Goal: Task Accomplishment & Management: Manage account settings

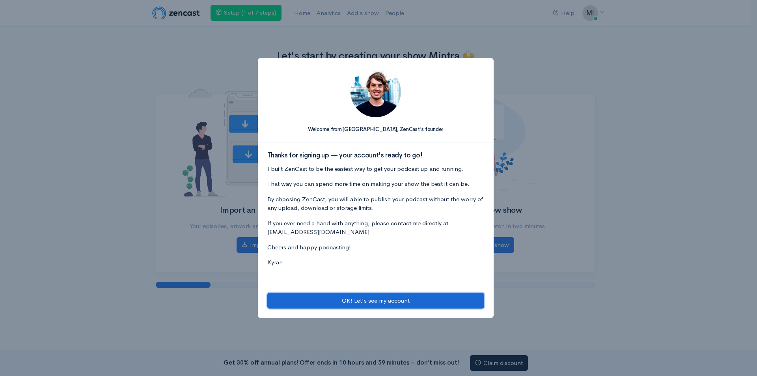
click at [372, 299] on button "OK! Let's see my account" at bounding box center [375, 300] width 217 height 16
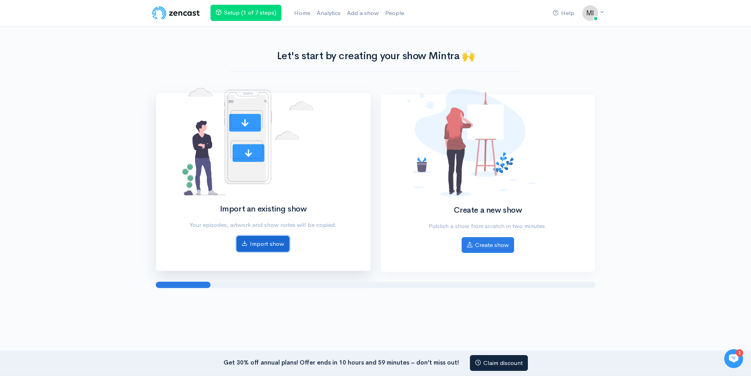
click at [262, 246] on link "Import show" at bounding box center [262, 244] width 53 height 16
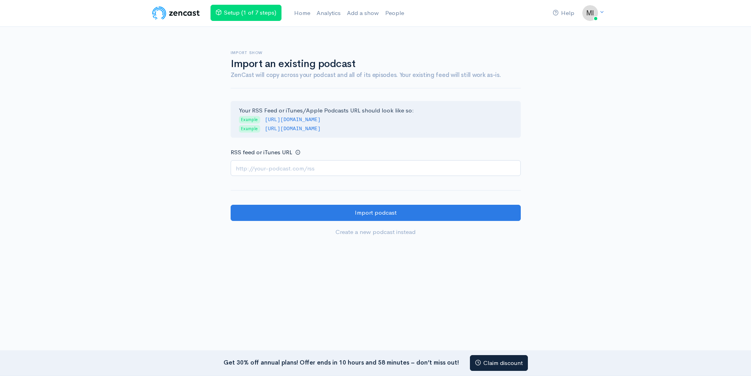
click at [157, 182] on div "Import show Import an existing podcast ZenCast will copy across your podcast an…" at bounding box center [375, 138] width 449 height 223
click at [290, 167] on input "RSS feed or iTunes URL" at bounding box center [376, 168] width 290 height 16
paste input "https://feeds.hubhopper.com/d2b5b72ea28ed34fd4f55aac4d90f6d7.rss"
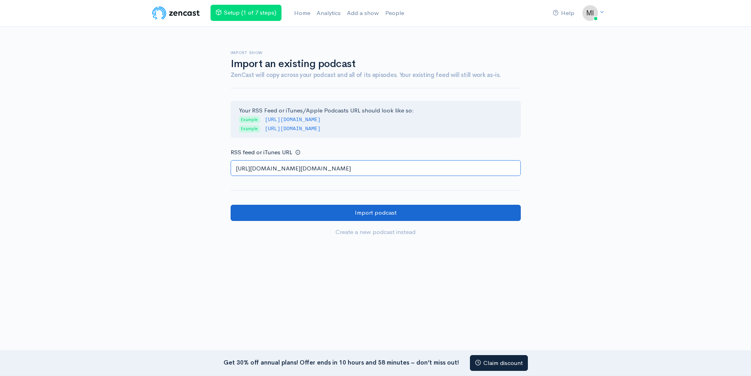
type input "https://feeds.hubhopper.com/d2b5b72ea28ed34fd4f55aac4d90f6d7.rss"
click at [389, 208] on input "Import podcast" at bounding box center [376, 213] width 290 height 16
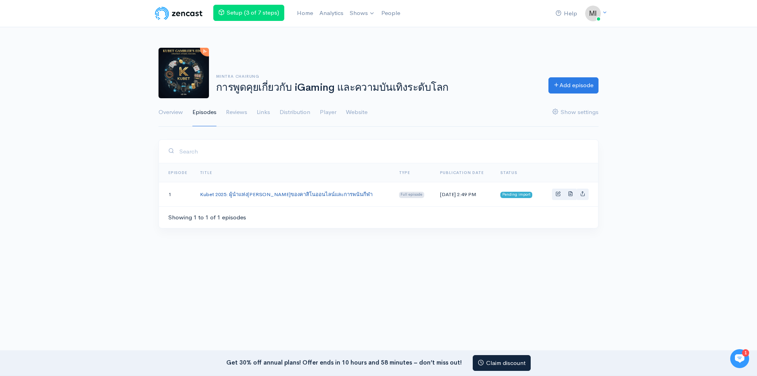
click at [276, 197] on link "Kubet 2025: ผู้นำแห่ง[PERSON_NAME]ของคาสิโนออนไลน์และการพนันกีฬา" at bounding box center [286, 194] width 173 height 7
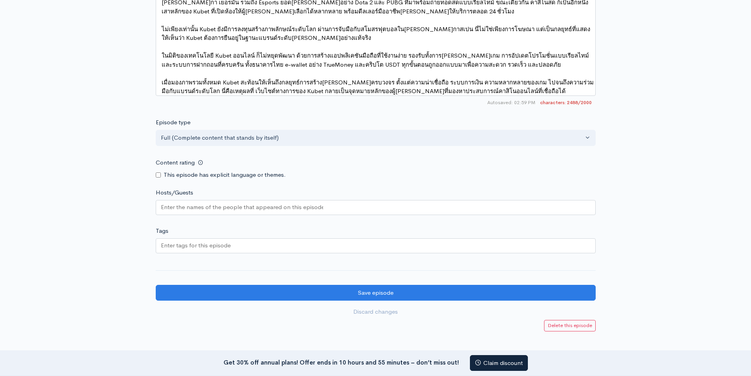
scroll to position [719, 0]
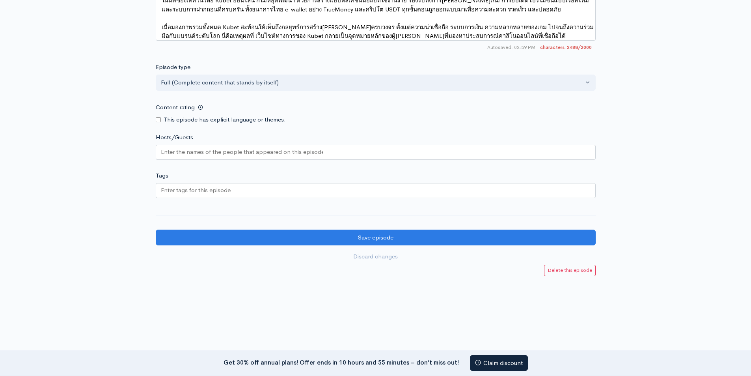
click at [195, 155] on div at bounding box center [376, 152] width 440 height 15
paste input "Mintra Chairung"
type input "Mintra Chairung"
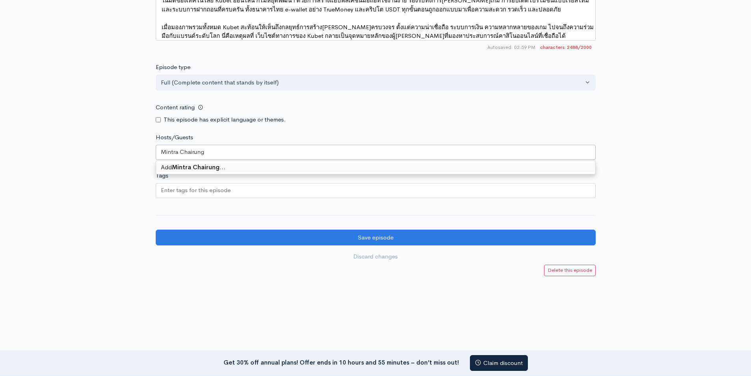
scroll to position [0, 0]
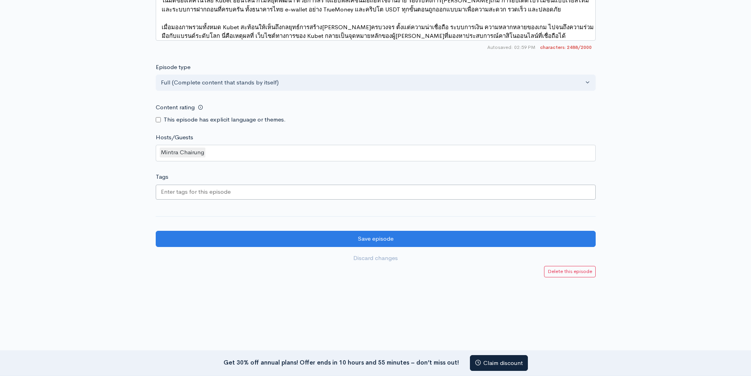
click at [210, 187] on input "Tags" at bounding box center [196, 191] width 71 height 9
type input "gambling"
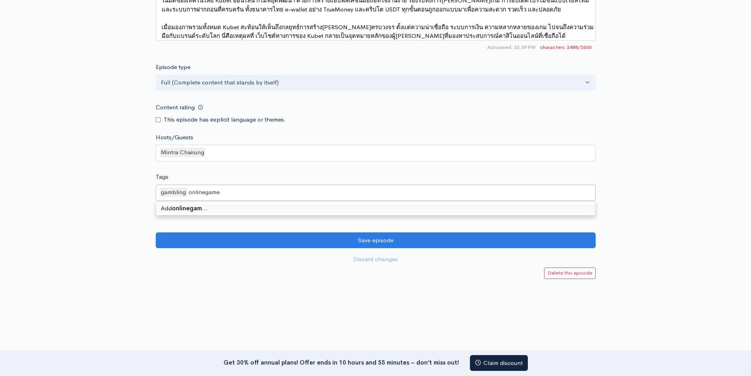
type input "onlinegames"
type input "casino"
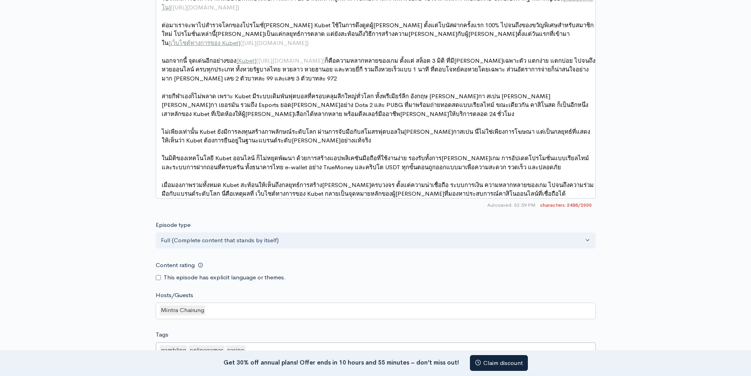
scroll to position [3, 0]
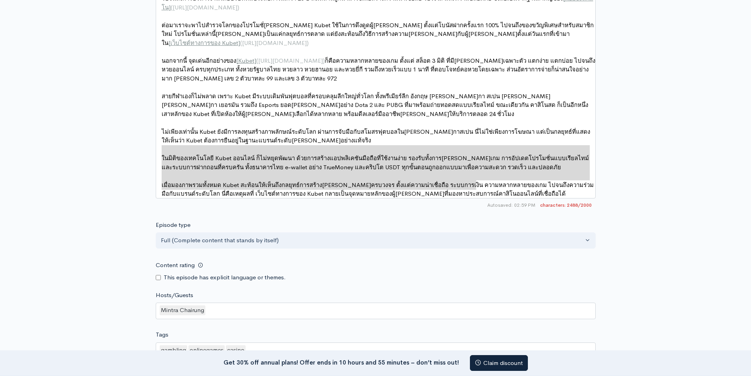
type textarea "ในมิติของเทคโนโลยี Kubet ออนไลน์ ก็ไม่หยุดพัฒนา ด้วยการสร้างแอปพลิเคชันมือถือที…"
drag, startPoint x: 166, startPoint y: 149, endPoint x: 479, endPoint y: 189, distance: 315.6
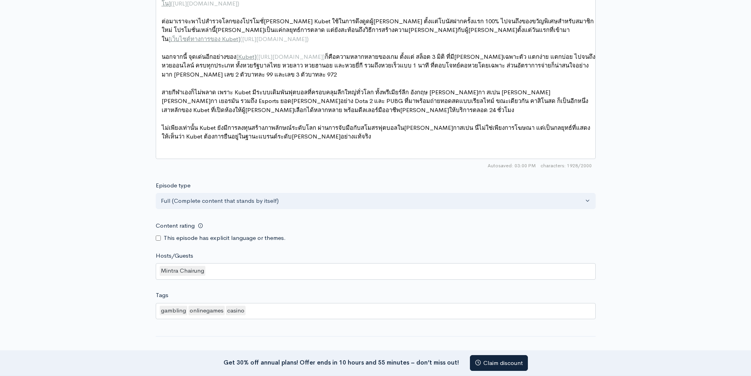
scroll to position [631, 0]
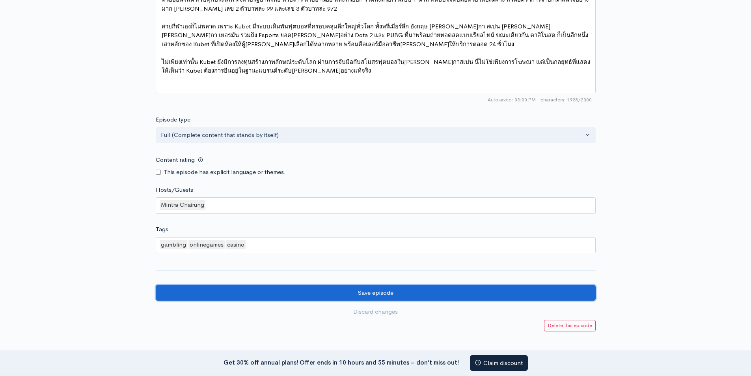
click at [480, 286] on input "Save episode" at bounding box center [376, 293] width 440 height 16
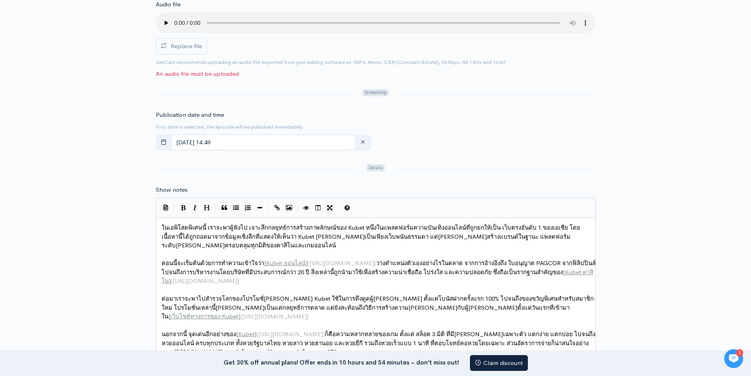
scroll to position [236, 0]
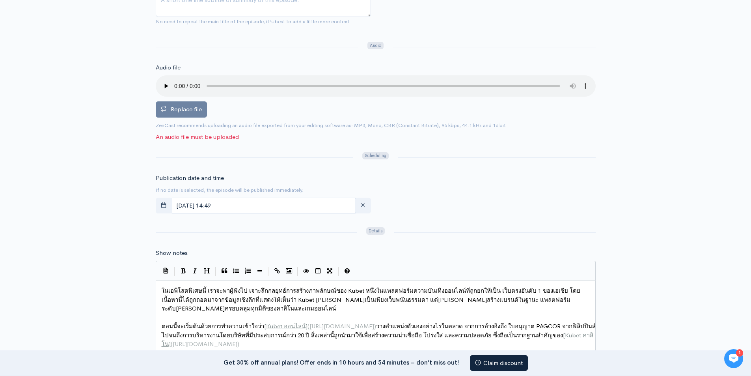
click at [204, 113] on label "Replace file" at bounding box center [181, 109] width 51 height 16
click at [0, 0] on input "Replace file" at bounding box center [0, 0] width 0 height 0
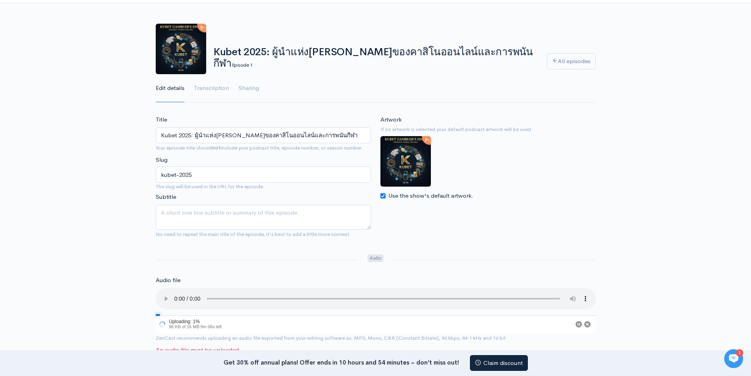
scroll to position [0, 0]
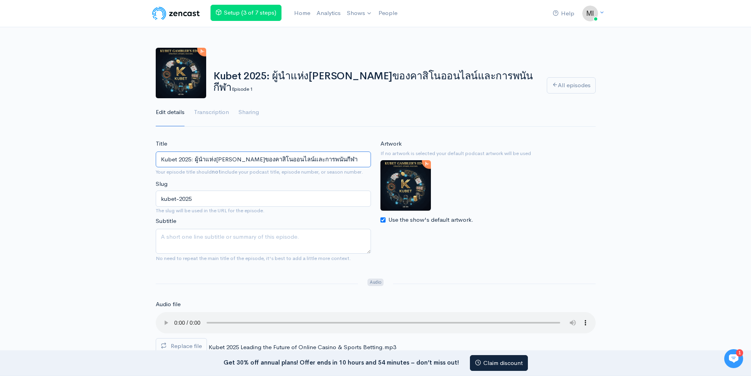
click at [199, 158] on input "Kubet 2025: ผู้นำแห่งอนาคตของคาสิโนออนไลน์และการพนันกีฬา" at bounding box center [263, 159] width 215 height 16
drag, startPoint x: 162, startPoint y: 157, endPoint x: 423, endPoint y: 162, distance: 261.8
click at [423, 162] on div "Title Kubet 2025: ผู้นำแห่งอนาคตของคาสิโนออนไลน์และการพนันกีฬา Your episode tit…" at bounding box center [375, 203] width 449 height 128
click at [194, 164] on input "Kubet 2025: ผู้นำแห่งอนาคตของคาสิโนออนไลน์และการพนันกีฬา" at bounding box center [263, 159] width 215 height 16
drag, startPoint x: 191, startPoint y: 159, endPoint x: 380, endPoint y: 157, distance: 189.2
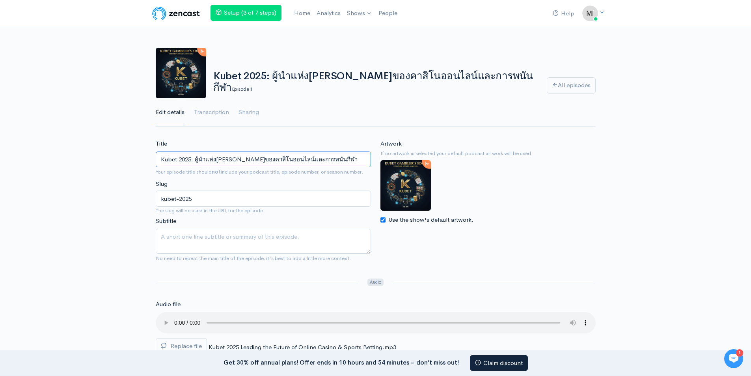
click at [380, 157] on div "Title Kubet 2025: ผู้นำแห่งอนาคตของคาสิโนออนไลน์และการพนันกีฬา Your episode tit…" at bounding box center [375, 203] width 449 height 128
click at [199, 199] on input "kubet-2025" at bounding box center [263, 198] width 215 height 16
paste input ": ผู้นำแห่งอนาคตของคาสิโนออนไลน์และการพนันกีฬา"
type input "kubet-2025: ผู้นำแห่งอนาคตของคาสิโนออนไลน์และการพนันกีฬา"
click at [514, 247] on div "Artwork If no artwork is selected your default podcast artwork will be used Use…" at bounding box center [488, 203] width 225 height 128
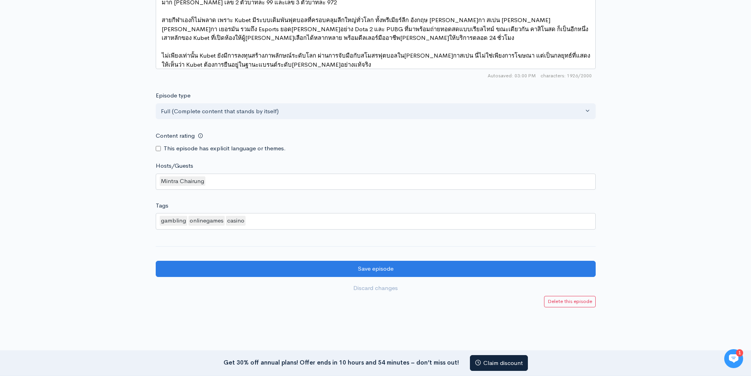
scroll to position [698, 0]
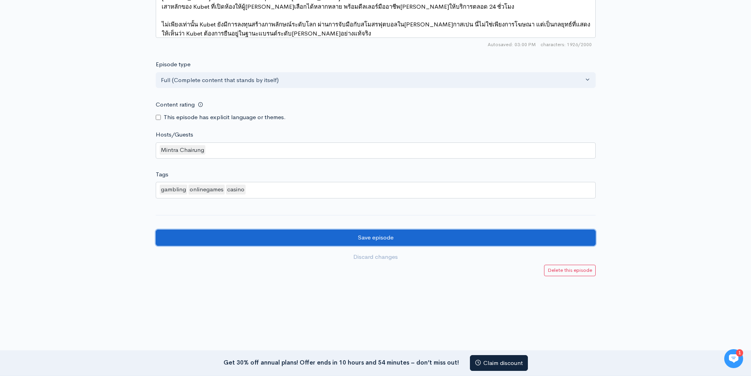
click at [376, 229] on input "Save episode" at bounding box center [376, 237] width 440 height 16
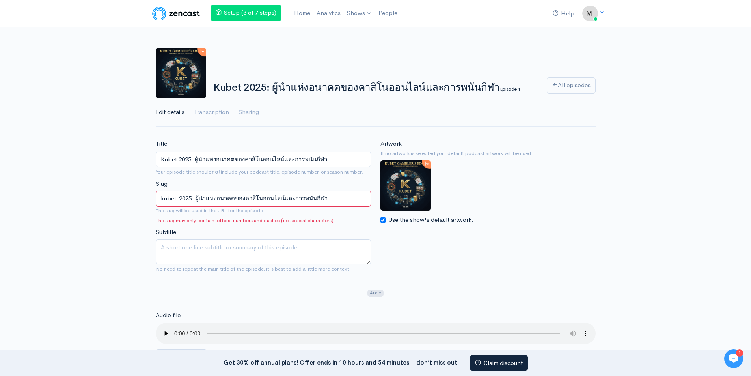
drag, startPoint x: 197, startPoint y: 198, endPoint x: 367, endPoint y: 188, distance: 170.2
click at [367, 188] on div "Title Kubet 2025: ผู้นำแห่งอนาคตของคาสิโนออนไลน์และการพนันกีฬา Your episode tit…" at bounding box center [263, 207] width 225 height 137
drag, startPoint x: 195, startPoint y: 199, endPoint x: 232, endPoint y: 197, distance: 36.7
click at [230, 197] on input "kubet-2025: ผ" at bounding box center [263, 198] width 215 height 16
click at [218, 202] on input "kubet-2025:" at bounding box center [263, 198] width 215 height 16
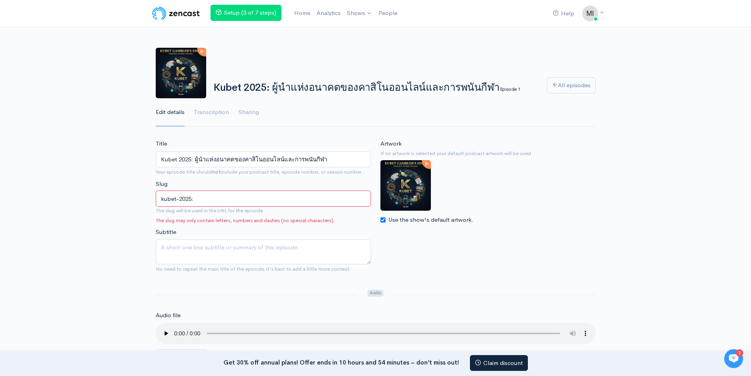
click at [218, 202] on input "kubet-2025:" at bounding box center [263, 198] width 215 height 16
paste input "Kubet 2025: Leading the Future of Online Casino & Sports Betting"
type input "Kubet 2025: Leading the Future of Online Casino & Sports Betting"
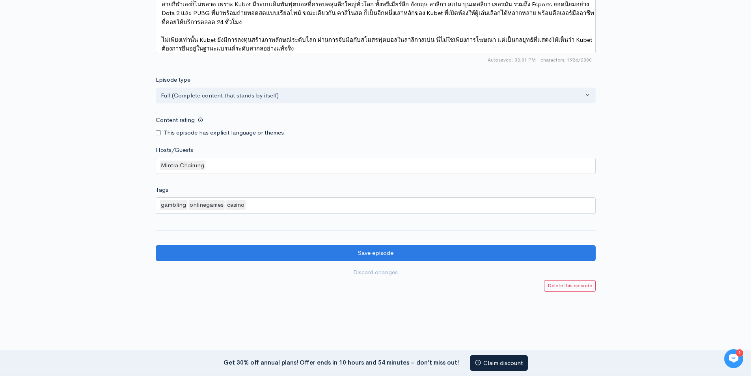
scroll to position [679, 0]
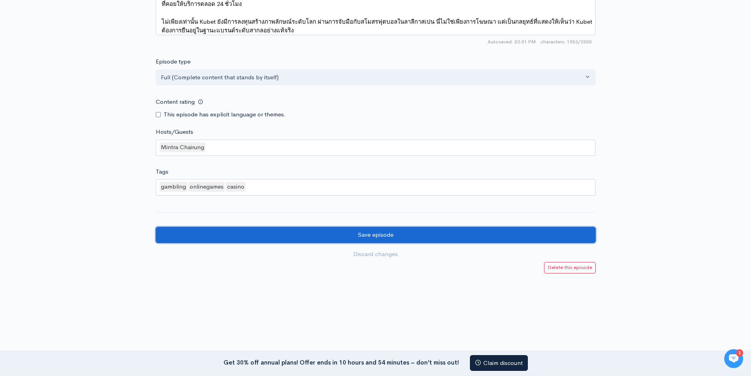
click at [374, 233] on input "Save episode" at bounding box center [376, 235] width 440 height 16
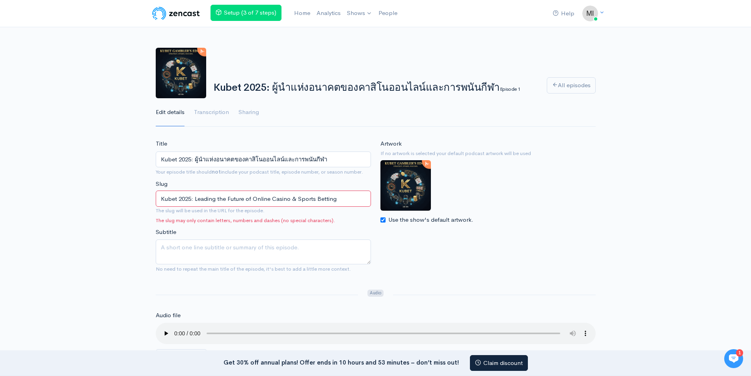
click at [179, 198] on input "Kubet 2025: Leading the Future of Online Casino & Sports Betting" at bounding box center [263, 198] width 215 height 16
click at [197, 197] on input "Kubet-2025: Leading the Future of Online Casino & Sports Betting" at bounding box center [263, 198] width 215 height 16
click at [219, 199] on input "Kubet-2025-Leading the Future of Online Casino & Sports Betting" at bounding box center [263, 198] width 215 height 16
click at [231, 197] on input "Kubet-2025-Leading-the Future of Online Casino & Sports Betting" at bounding box center [263, 198] width 215 height 16
click at [251, 198] on input "Kubet-2025-Leading-the-Futureof Online Casino & Sports Betting" at bounding box center [263, 198] width 215 height 16
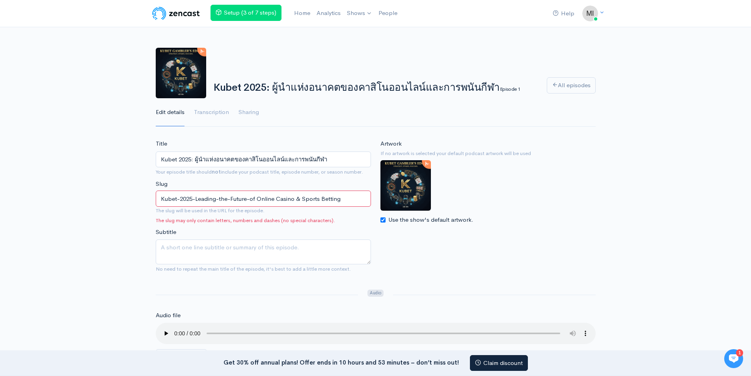
click at [262, 199] on input "Kubet-2025-Leading-the-Future-of Online Casino & Sports Betting" at bounding box center [263, 198] width 215 height 16
click at [259, 198] on input "Kubet-2025-Leading-the-Future-ofOnline Casino & Sports Betting" at bounding box center [263, 198] width 215 height 16
click at [279, 199] on input "Kubet-2025-Leading-the-Future-of-OnlineCasino & Sports Betting" at bounding box center [263, 198] width 215 height 16
click at [302, 197] on input "Kubet-2025-Leading-the-Future-of-Online-Casino& Sports Betting" at bounding box center [263, 198] width 215 height 16
click at [309, 197] on input "Kubet-2025-Leading-the-Future-of-Online-Casino-& Sports Betting" at bounding box center [263, 198] width 215 height 16
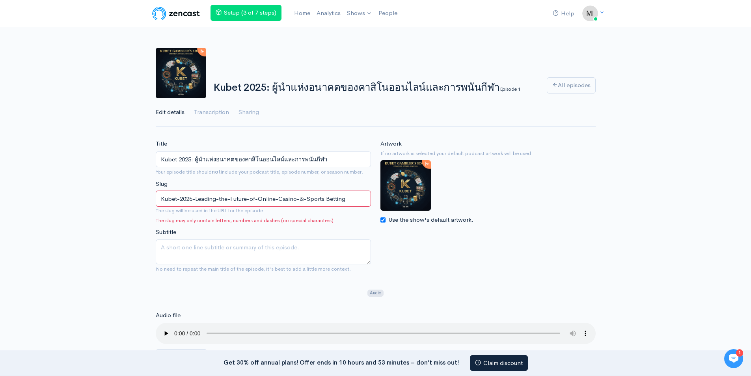
click at [330, 199] on input "Kubet-2025-Leading-the-Future-of-Online-Casino-&-Sports Betting" at bounding box center [263, 198] width 215 height 16
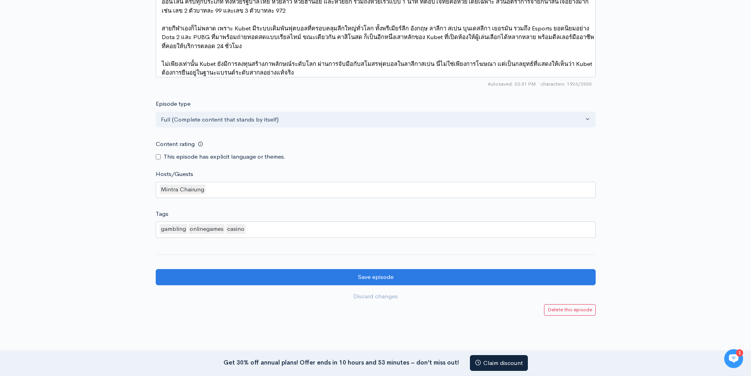
scroll to position [679, 0]
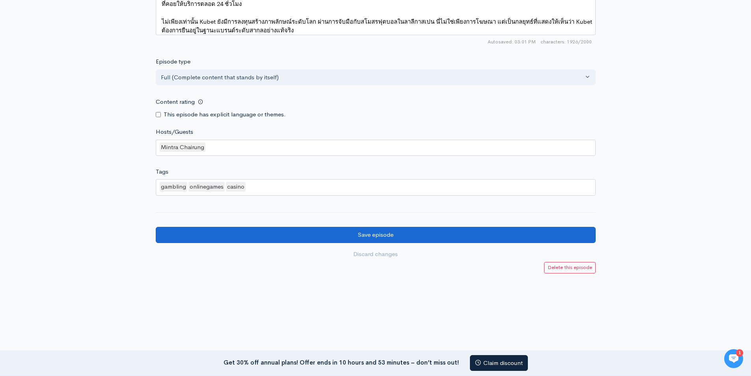
type input "Kubet-2025-Leading-the-Future-of-Online-Casino-&-Sports-Betting"
click at [397, 237] on input "Save episode" at bounding box center [376, 235] width 440 height 16
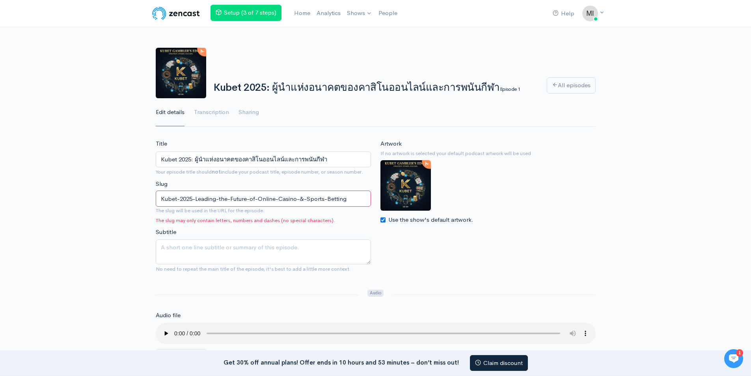
click at [162, 197] on input "Kubet-2025-Leading-the-Future-of-Online-Casino-&-Sports-Betting" at bounding box center [263, 198] width 215 height 16
click at [302, 201] on input "Kubet-2025-Leading-the-Future-of-Online-Casino-&-Sports-Betting" at bounding box center [263, 198] width 215 height 16
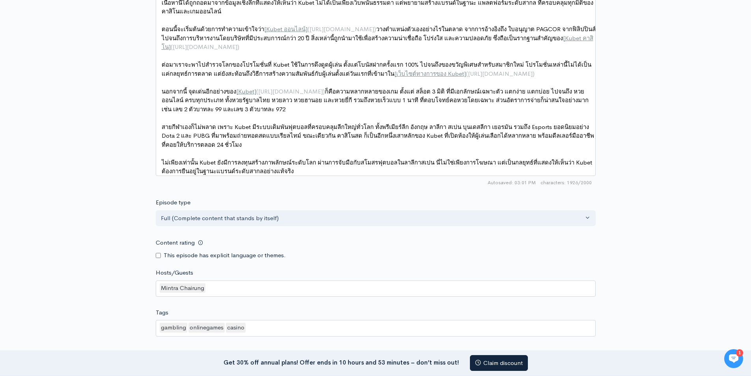
scroll to position [631, 0]
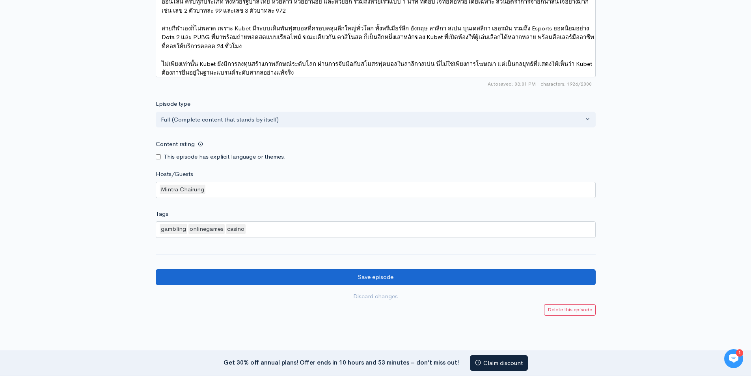
type input "Kubet-2025-Leading-the-Future-of-Online-Casino-Sports-Betting"
click at [378, 283] on input "Save episode" at bounding box center [376, 277] width 440 height 16
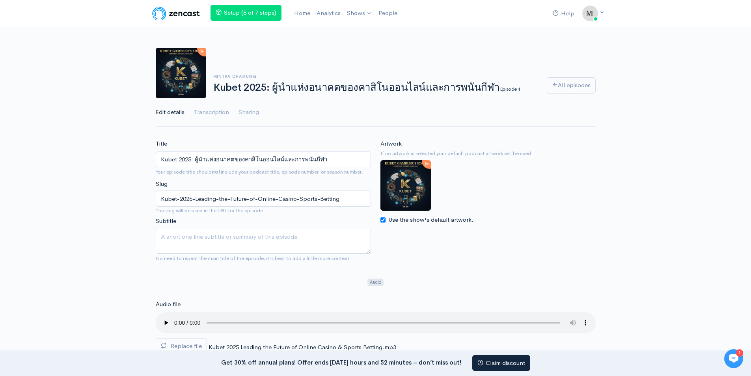
click at [179, 85] on img at bounding box center [181, 73] width 50 height 50
click at [179, 84] on img at bounding box center [181, 73] width 50 height 50
click at [309, 11] on link "Home" at bounding box center [302, 13] width 22 height 17
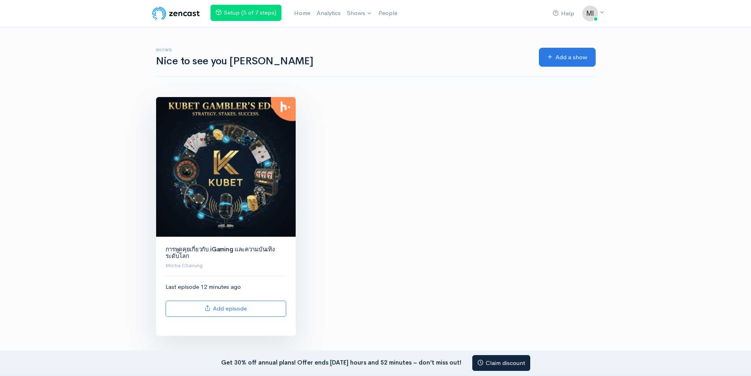
click at [197, 157] on img at bounding box center [226, 167] width 140 height 140
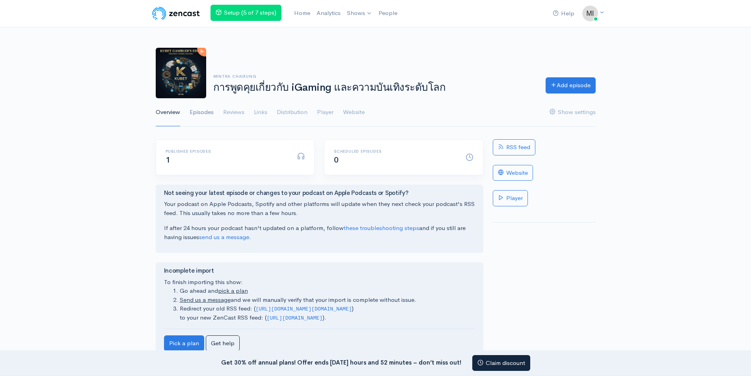
click at [207, 112] on link "Episodes" at bounding box center [202, 112] width 24 height 28
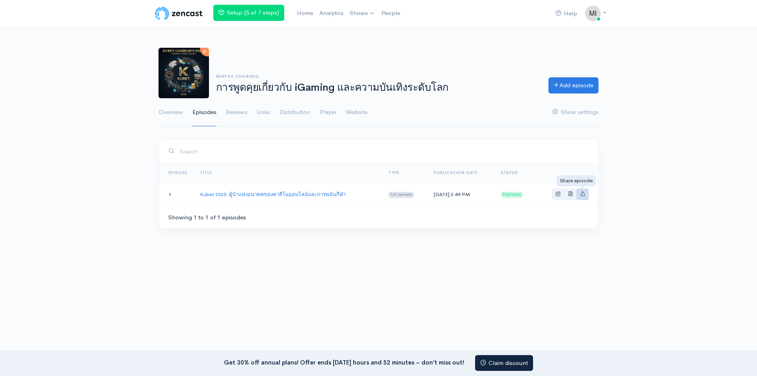
click at [584, 195] on icon "Basic example" at bounding box center [582, 193] width 5 height 5
type input "[URL][DOMAIN_NAME]"
type input "<iframe src='[URL][DOMAIN_NAME]' width='100%' height='190' frameborder='0' scro…"
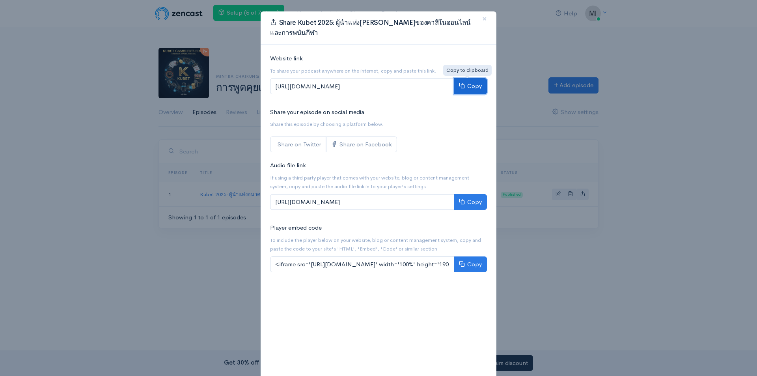
click at [456, 93] on button "Copy" at bounding box center [470, 86] width 33 height 16
click at [482, 20] on span "×" at bounding box center [484, 18] width 5 height 11
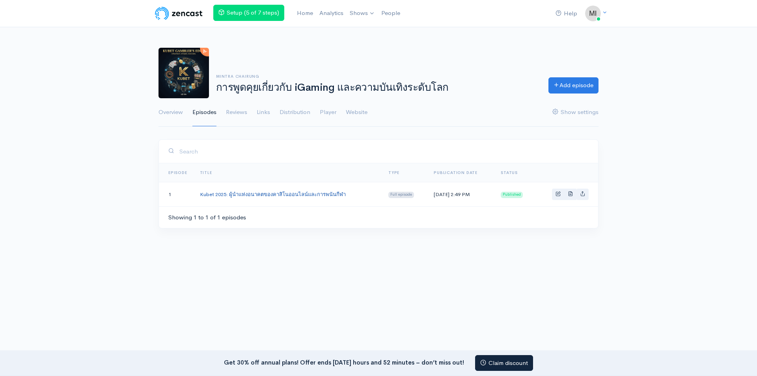
click at [259, 191] on link "Kubet 2025: ผู้นำแห่งอนาคตของคาสิโนออนไลน์และการพนันกีฬา" at bounding box center [273, 194] width 146 height 7
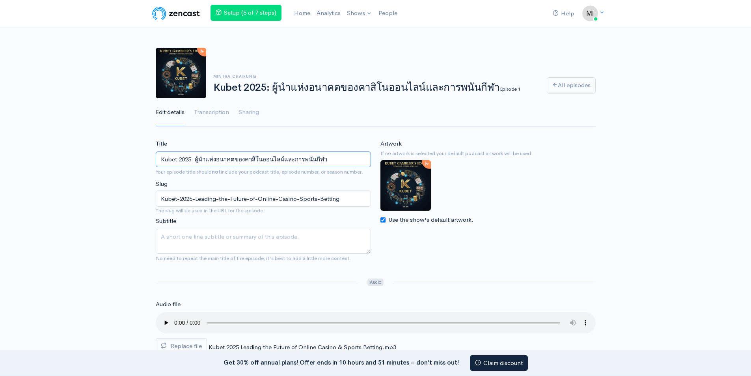
click at [197, 162] on input "Kubet 2025: ผู้นำแห่งอนาคตของคาสิโนออนไลน์และการพนันกีฬา" at bounding box center [263, 159] width 215 height 16
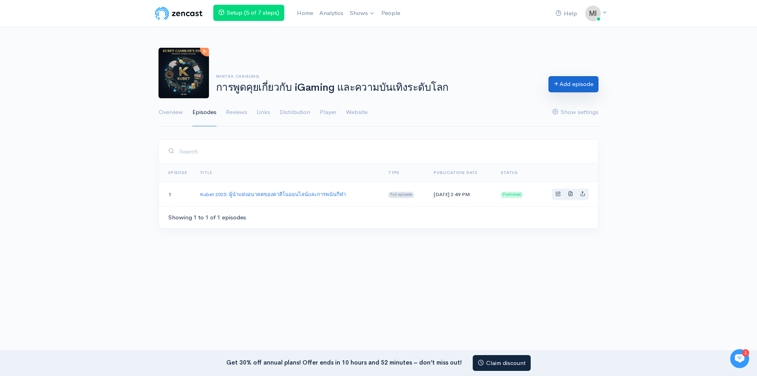
click at [571, 88] on link "Add episode" at bounding box center [573, 84] width 50 height 16
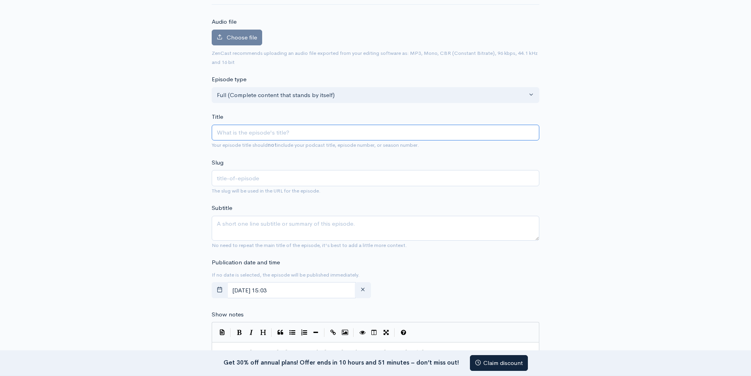
scroll to position [79, 0]
